Goal: Information Seeking & Learning: Find contact information

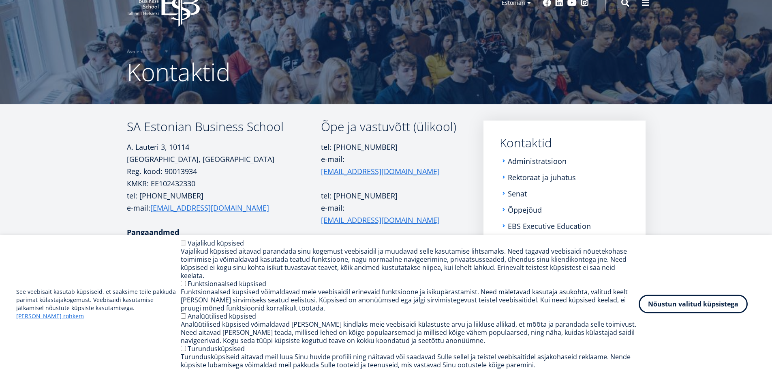
scroll to position [81, 0]
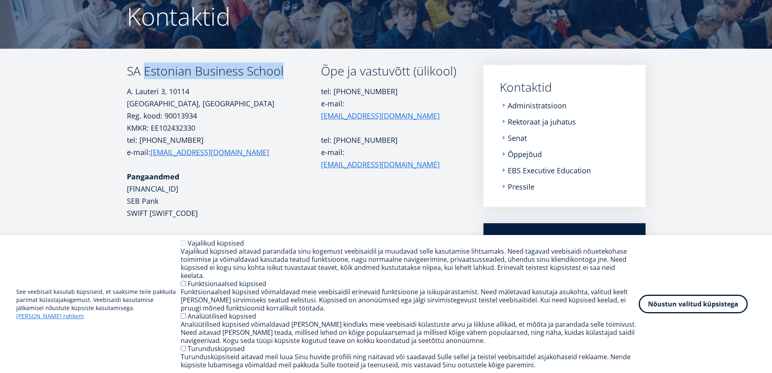
drag, startPoint x: 146, startPoint y: 72, endPoint x: 292, endPoint y: 72, distance: 145.6
click at [292, 72] on h3 "SA Estonian Business School" at bounding box center [224, 71] width 194 height 12
drag, startPoint x: 264, startPoint y: 72, endPoint x: 145, endPoint y: 73, distance: 118.4
click at [152, 74] on h3 "SA Estonian Business School" at bounding box center [224, 71] width 194 height 12
drag, startPoint x: 129, startPoint y: 71, endPoint x: 282, endPoint y: 70, distance: 153.3
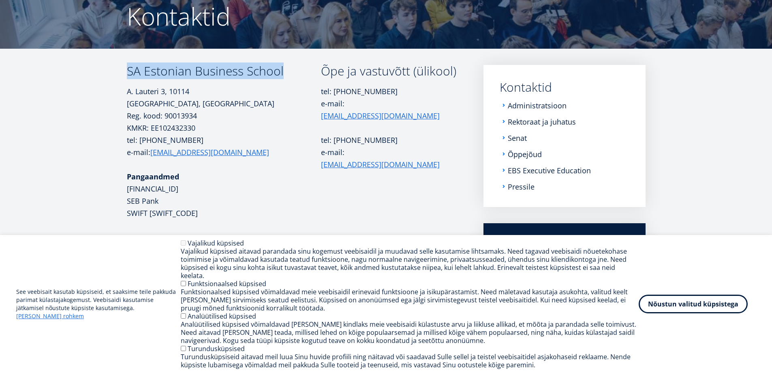
click at [282, 70] on h3 "SA Estonian Business School" at bounding box center [224, 71] width 194 height 12
copy h3 "SA Estonian Business School"
